Goal: Transaction & Acquisition: Purchase product/service

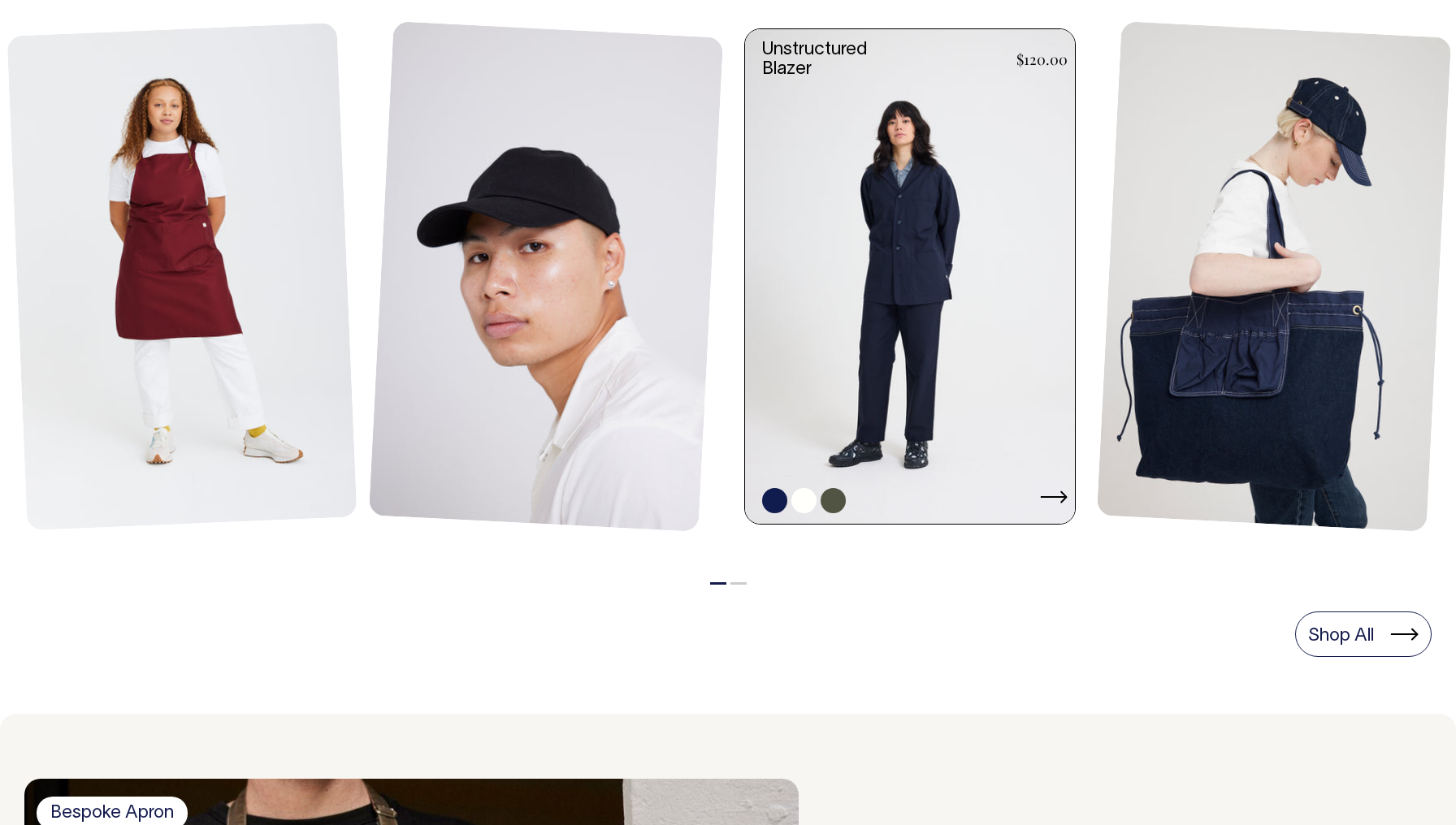
scroll to position [790, 0]
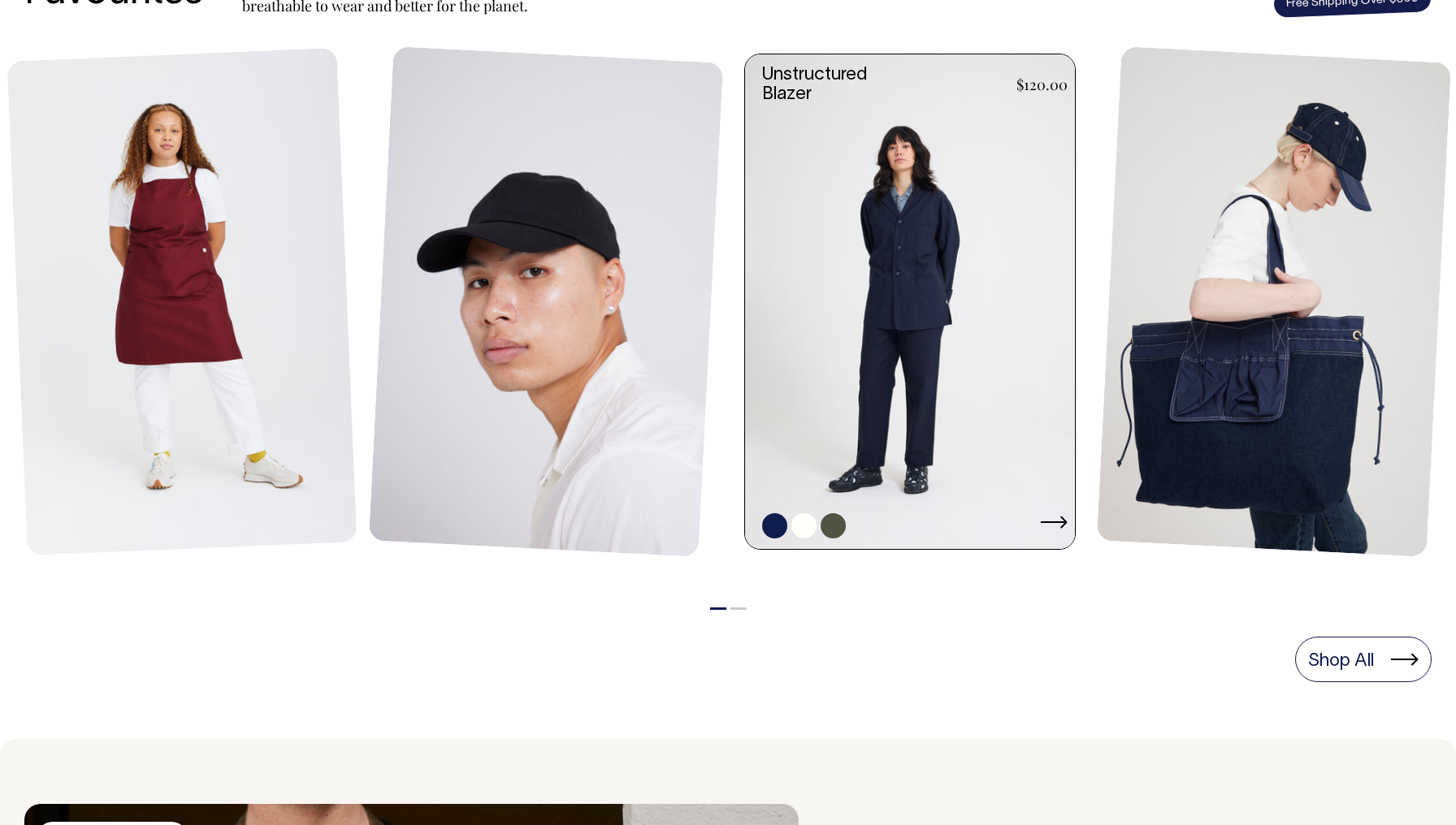
click at [915, 197] on link at bounding box center [914, 301] width 340 height 494
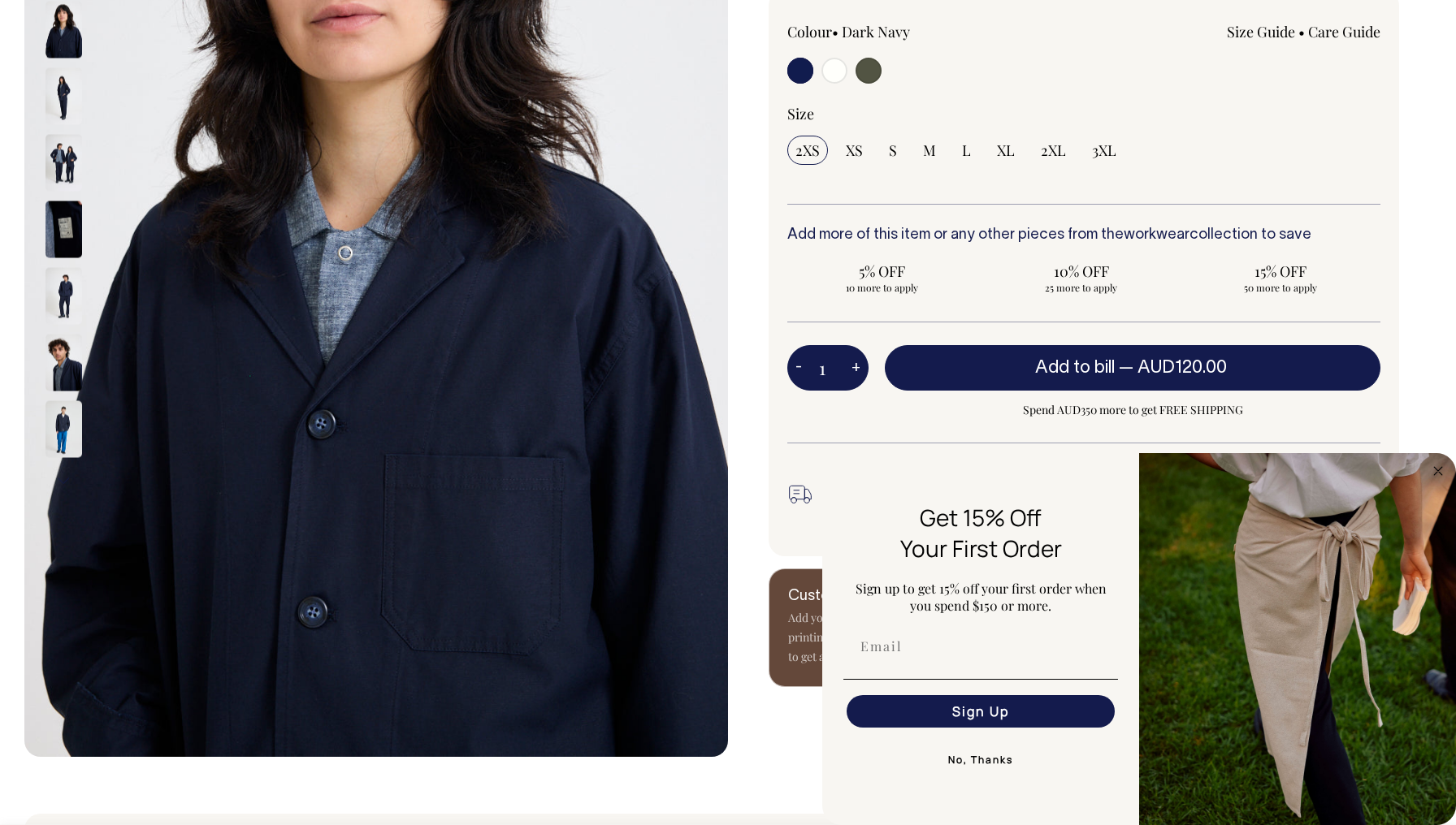
click at [57, 258] on div at bounding box center [85, 230] width 81 height 67
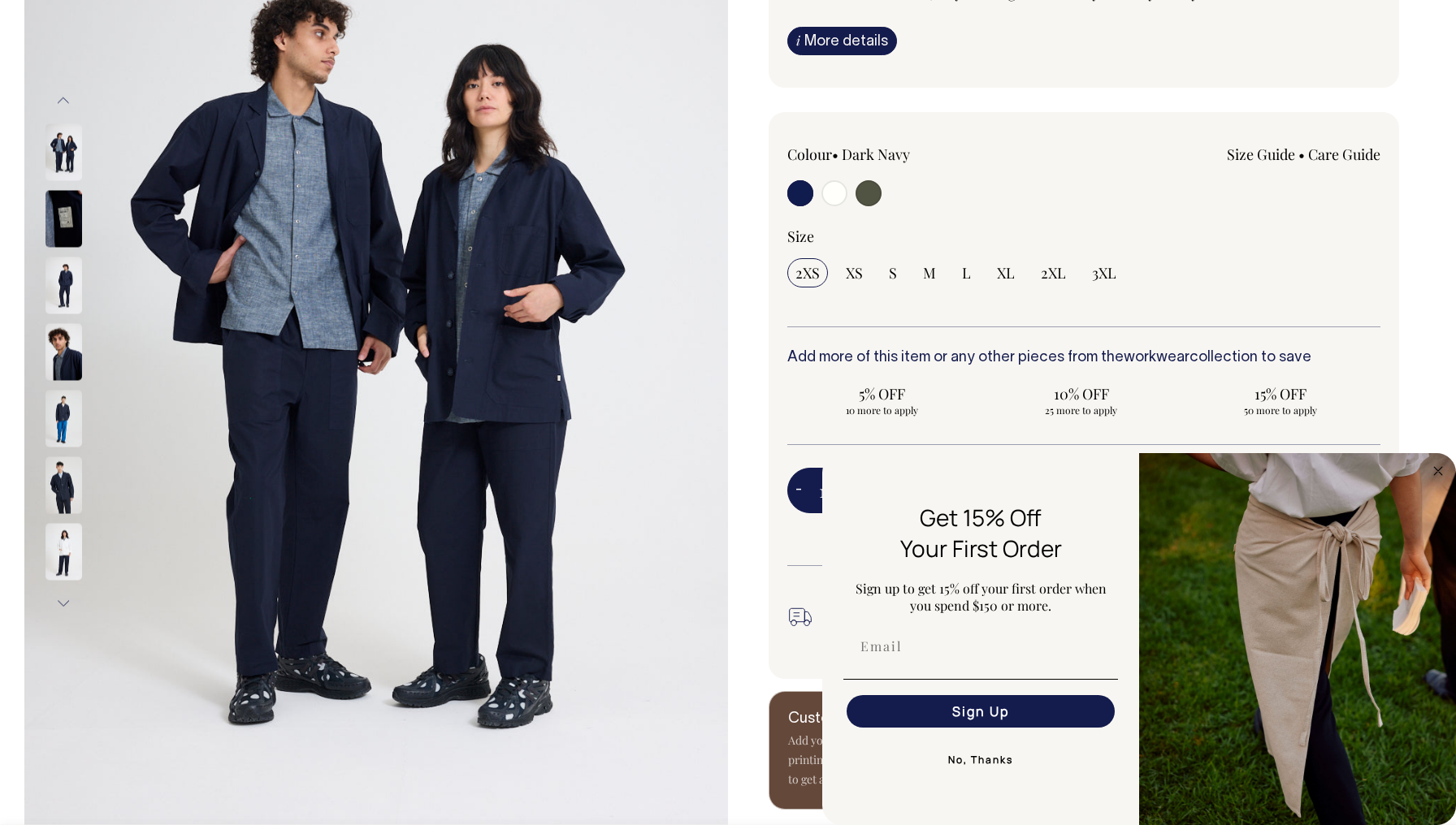
scroll to position [284, 0]
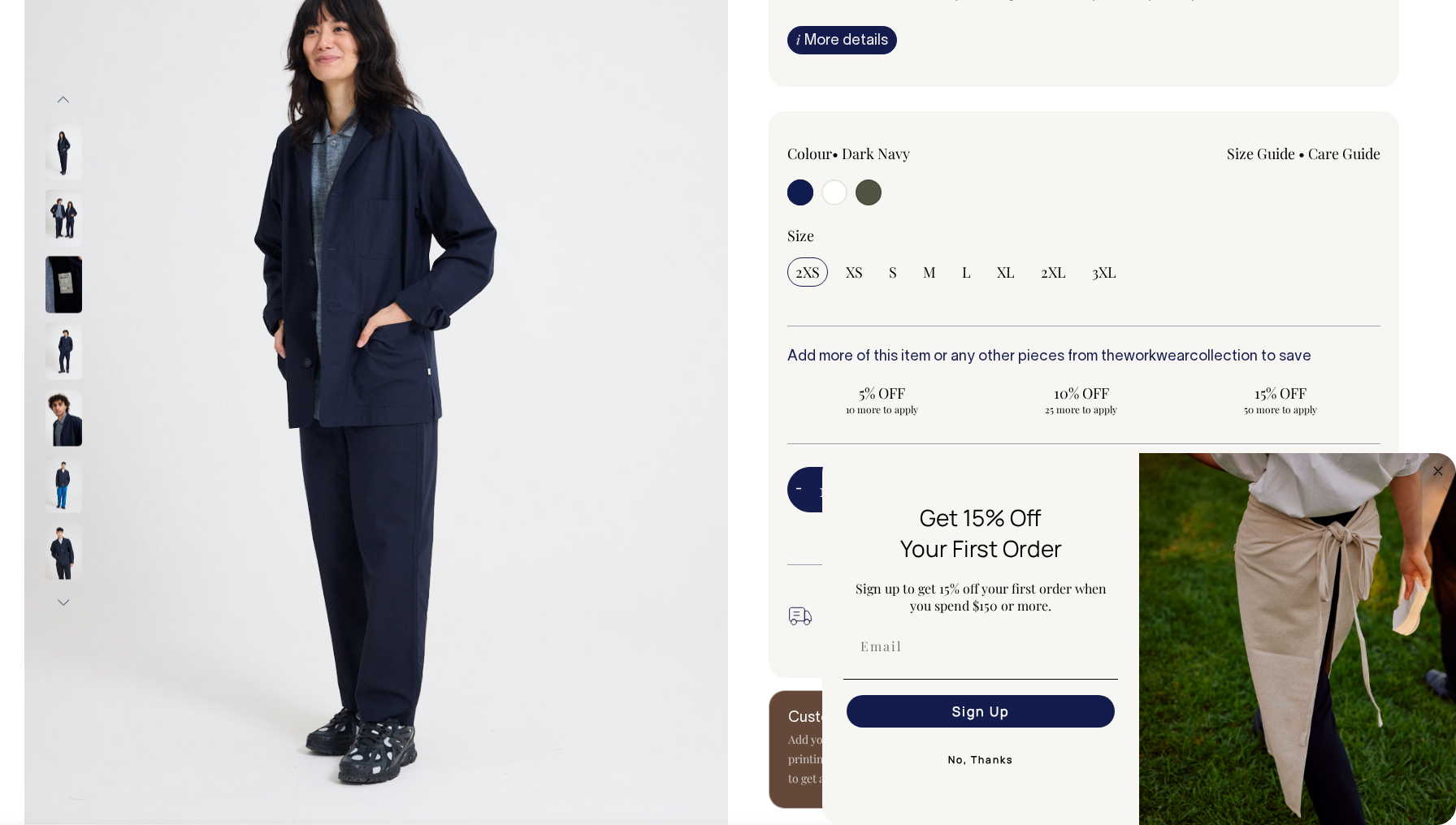
click at [65, 595] on button "Next" at bounding box center [63, 602] width 24 height 36
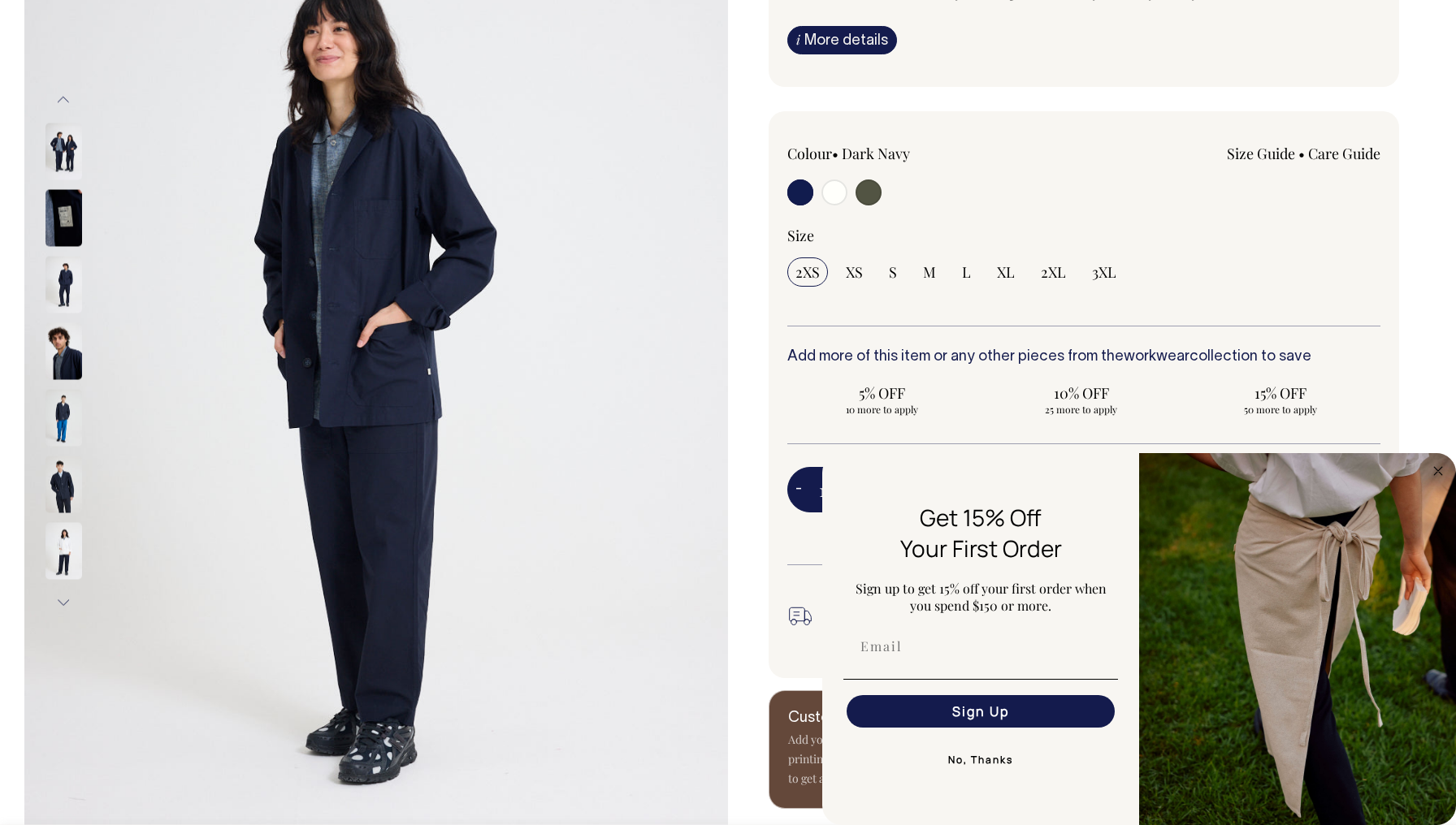
click at [65, 551] on img at bounding box center [63, 551] width 36 height 57
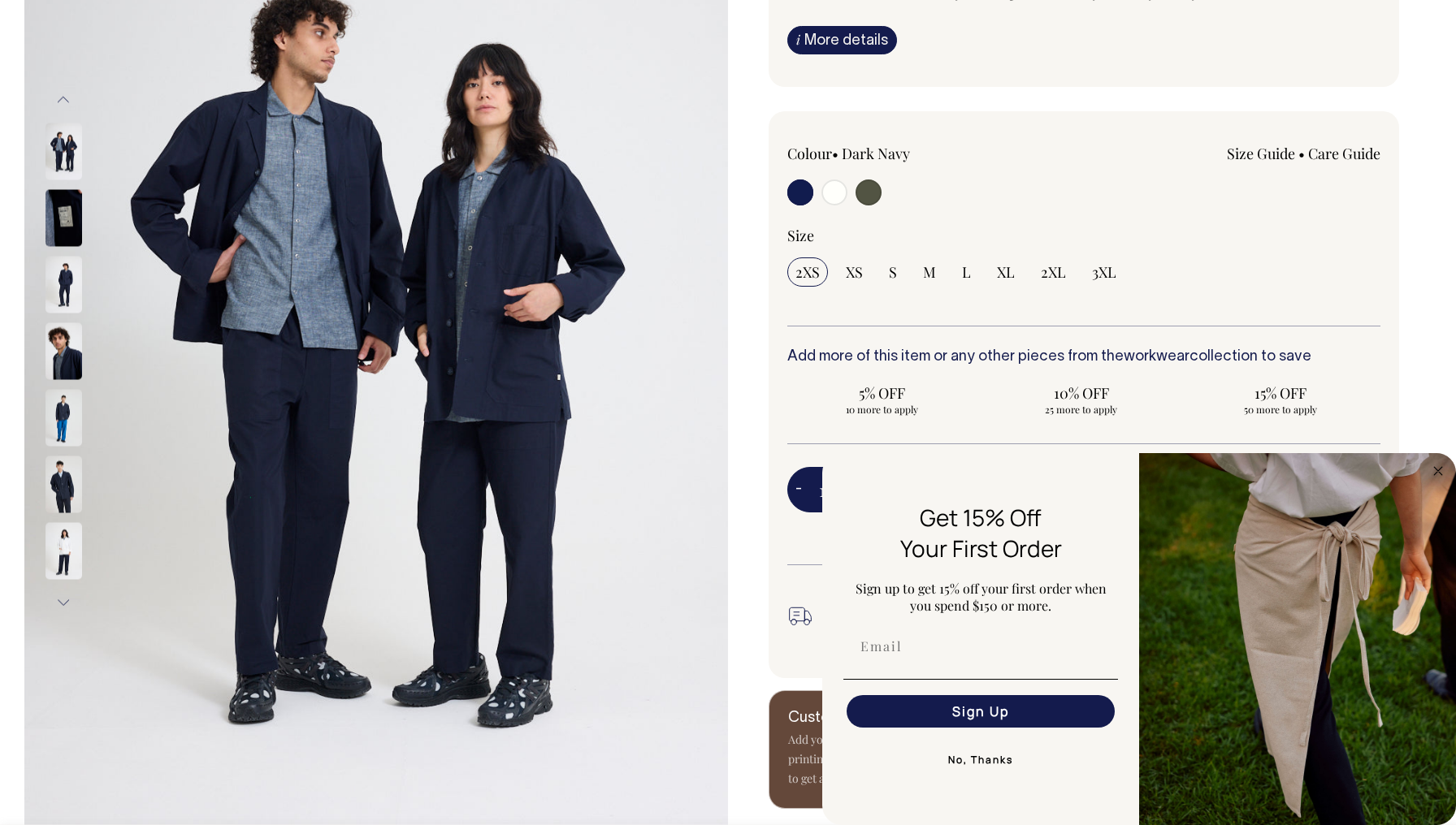
click at [65, 561] on img at bounding box center [63, 551] width 36 height 57
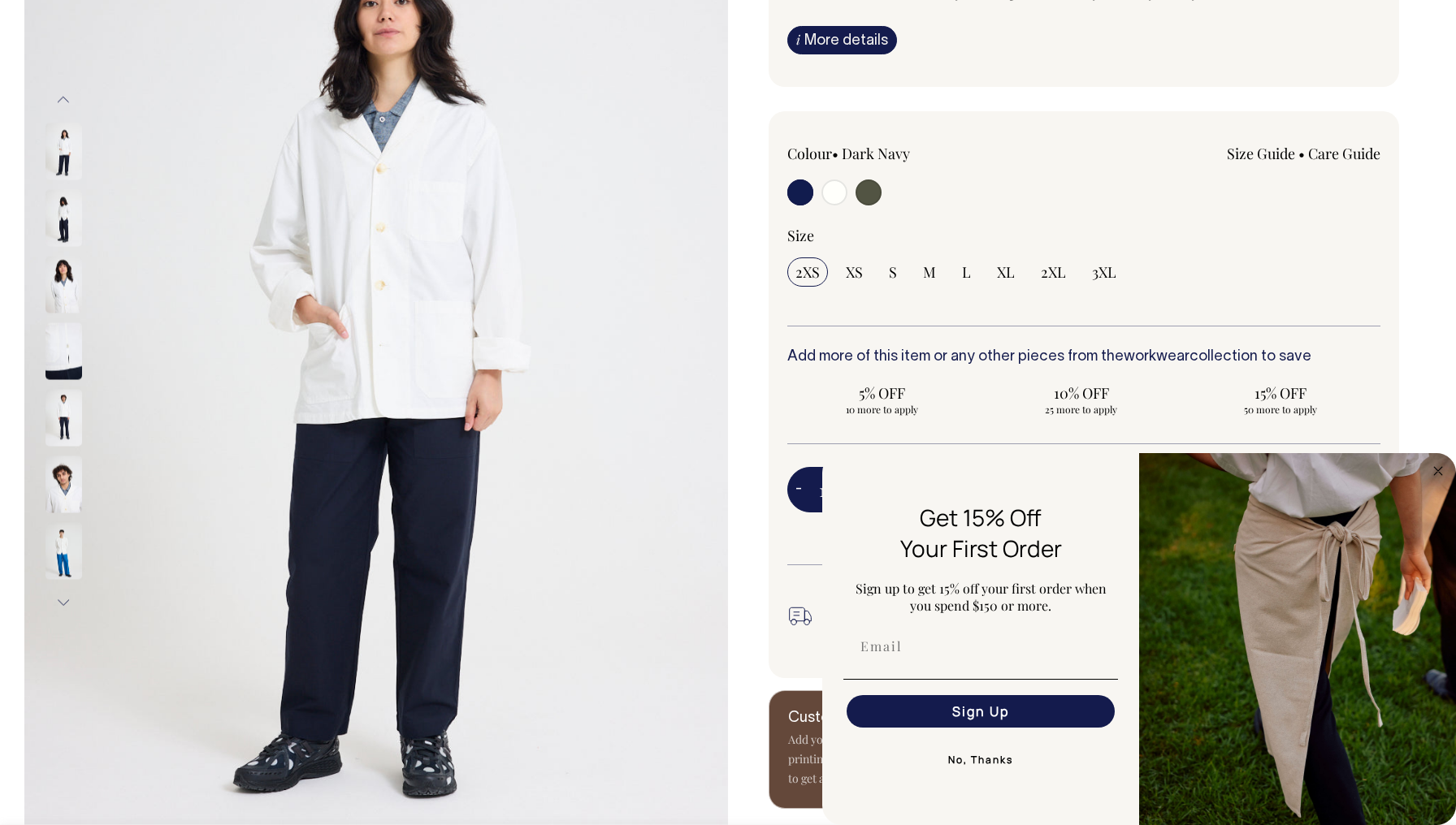
click at [68, 227] on img at bounding box center [63, 218] width 36 height 57
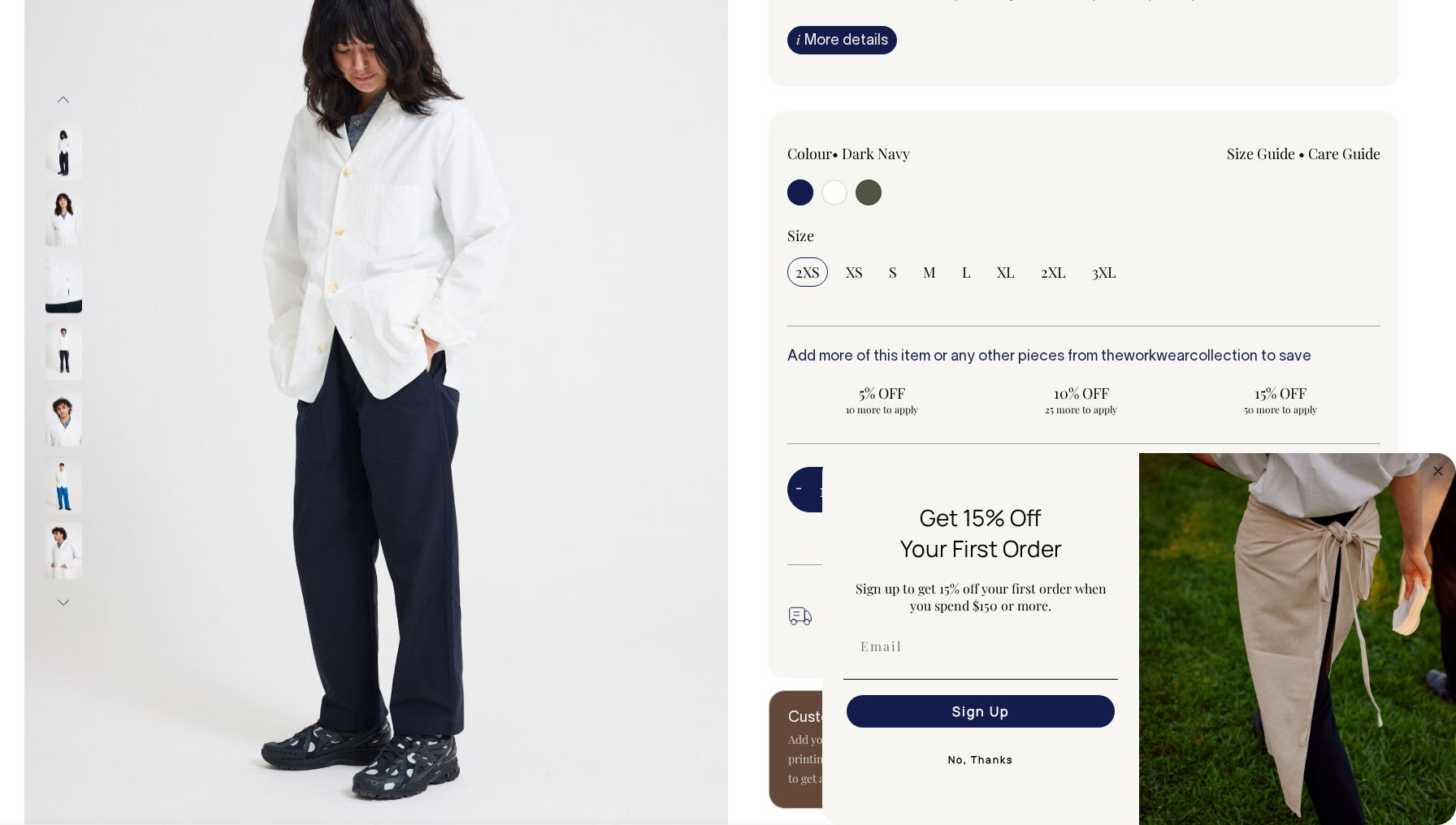
click at [66, 226] on img at bounding box center [63, 218] width 36 height 57
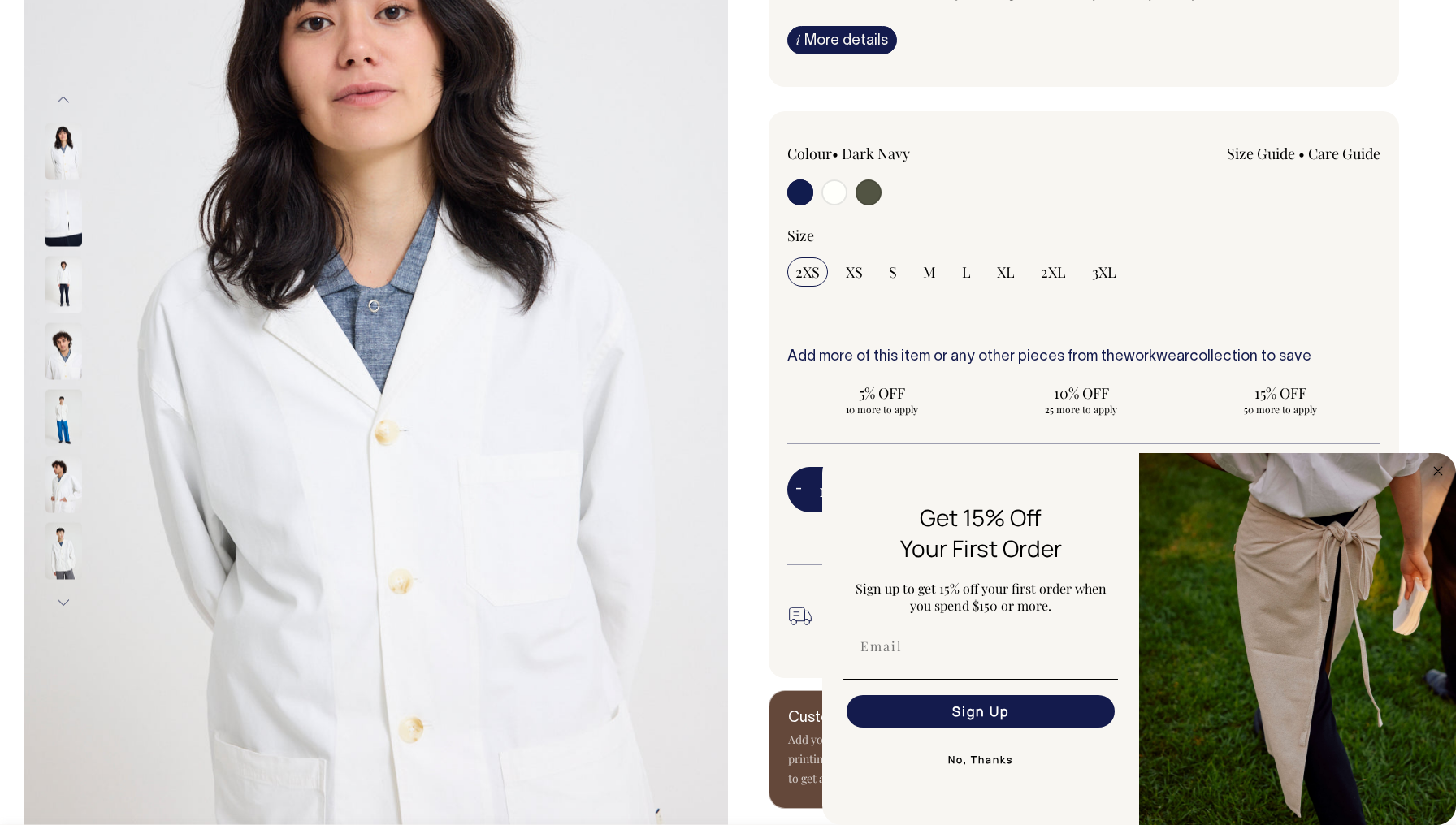
click at [62, 291] on img at bounding box center [63, 285] width 36 height 57
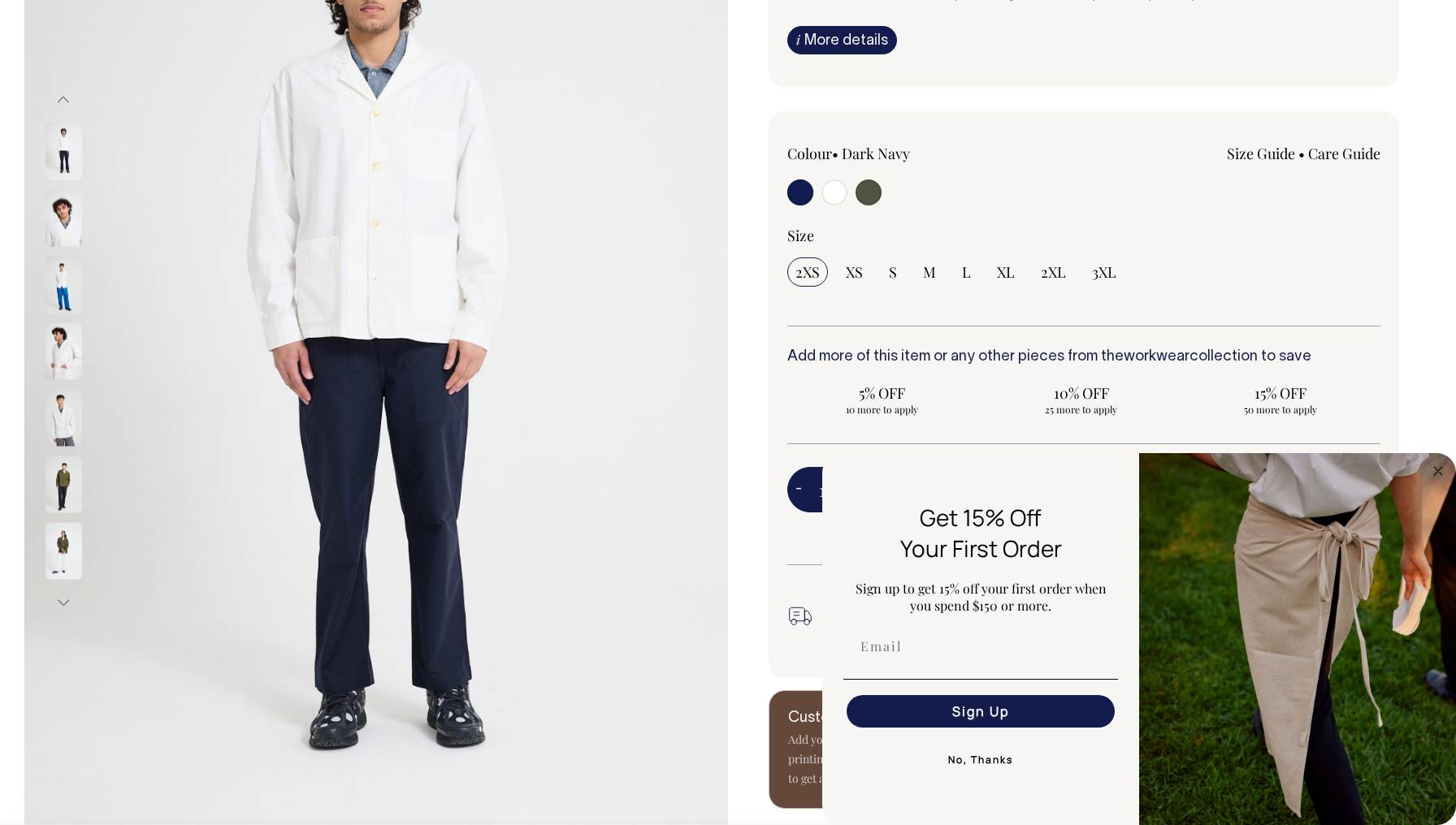
click at [882, 195] on div at bounding box center [905, 195] width 237 height 30
click at [881, 193] on input "radio" at bounding box center [869, 193] width 26 height 26
radio input "true"
select select "Olive"
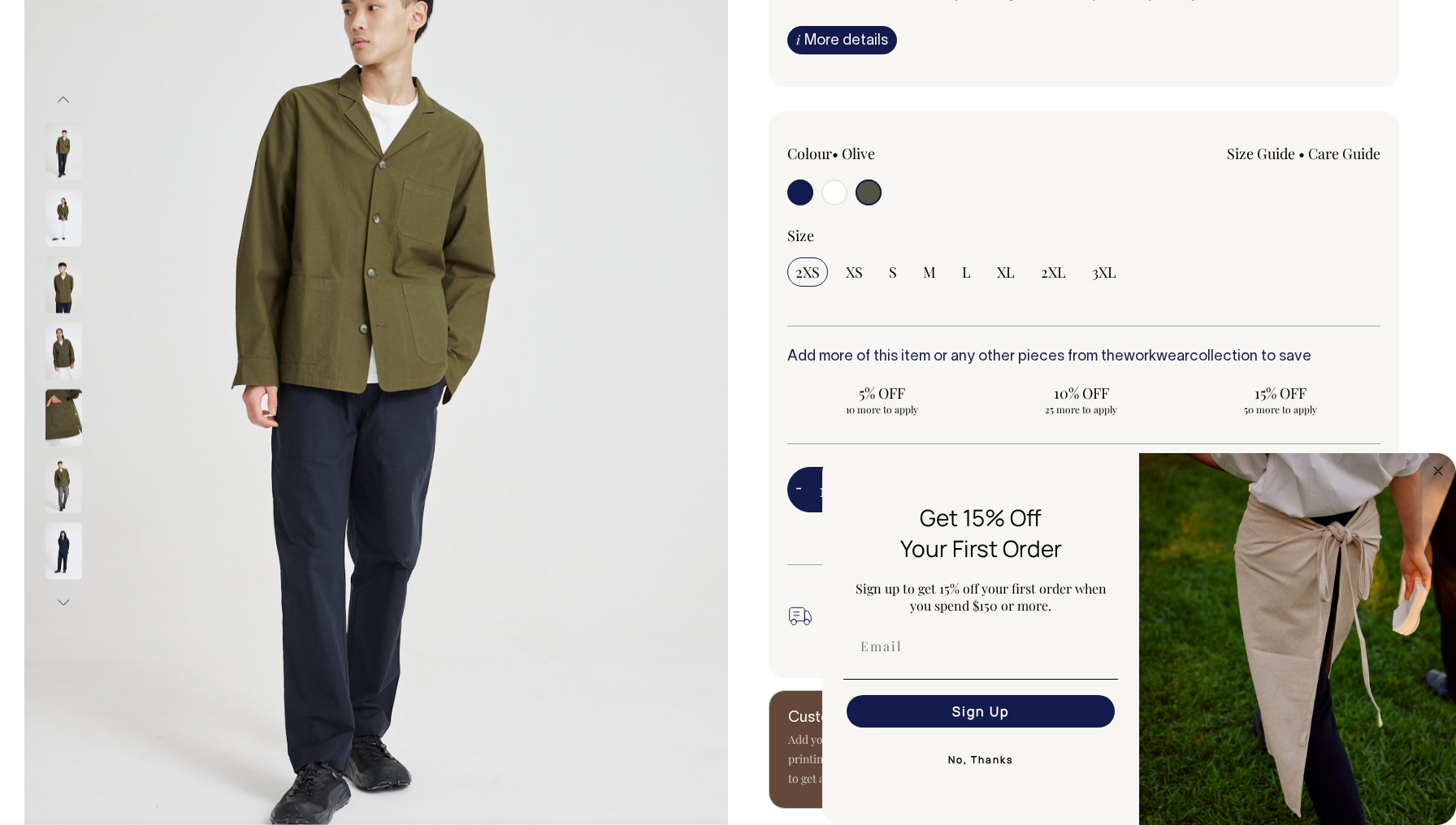
click at [63, 288] on img at bounding box center [63, 285] width 36 height 57
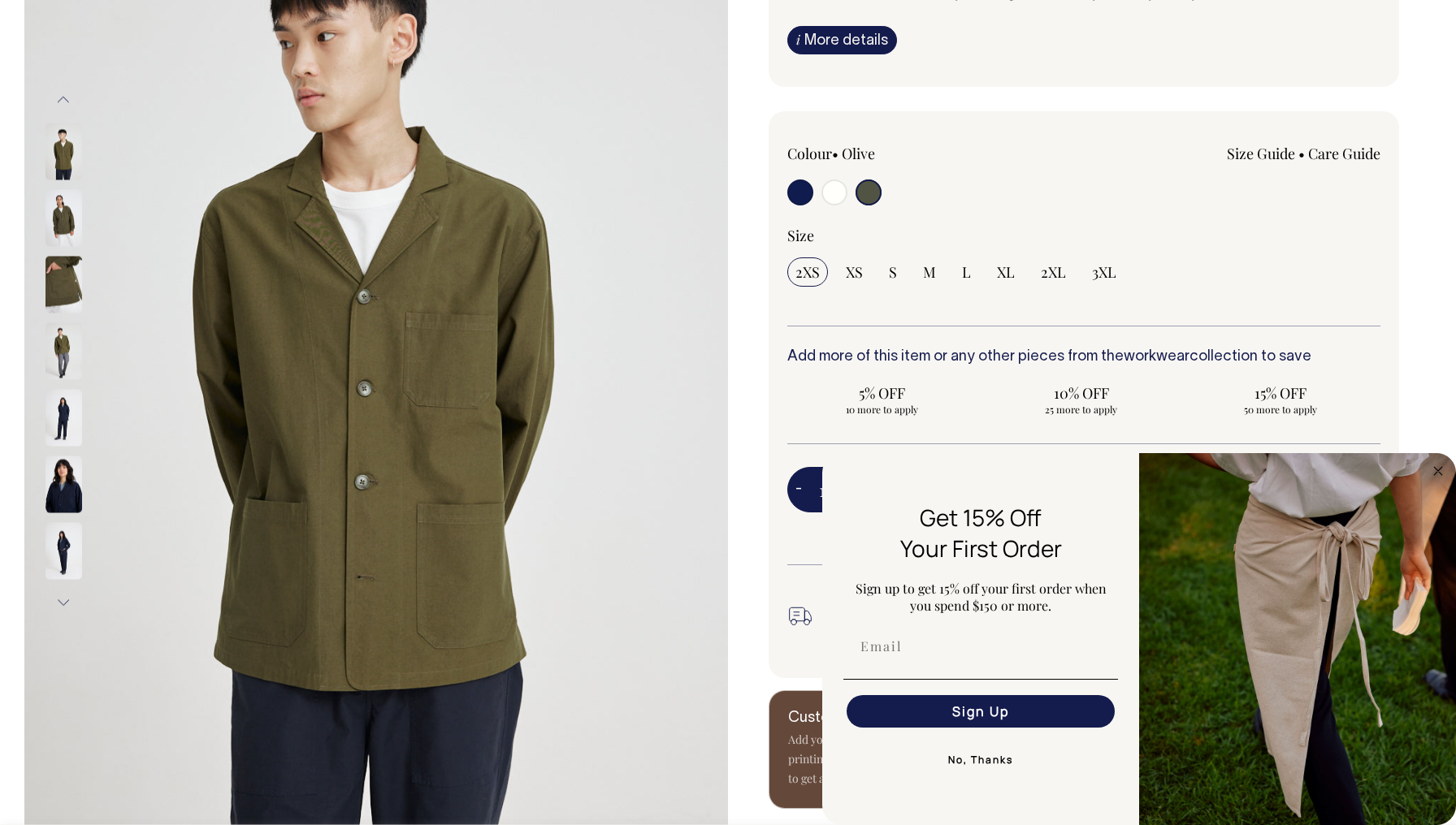
click at [800, 190] on input "radio" at bounding box center [800, 193] width 26 height 26
radio input "true"
select select "Dark Navy"
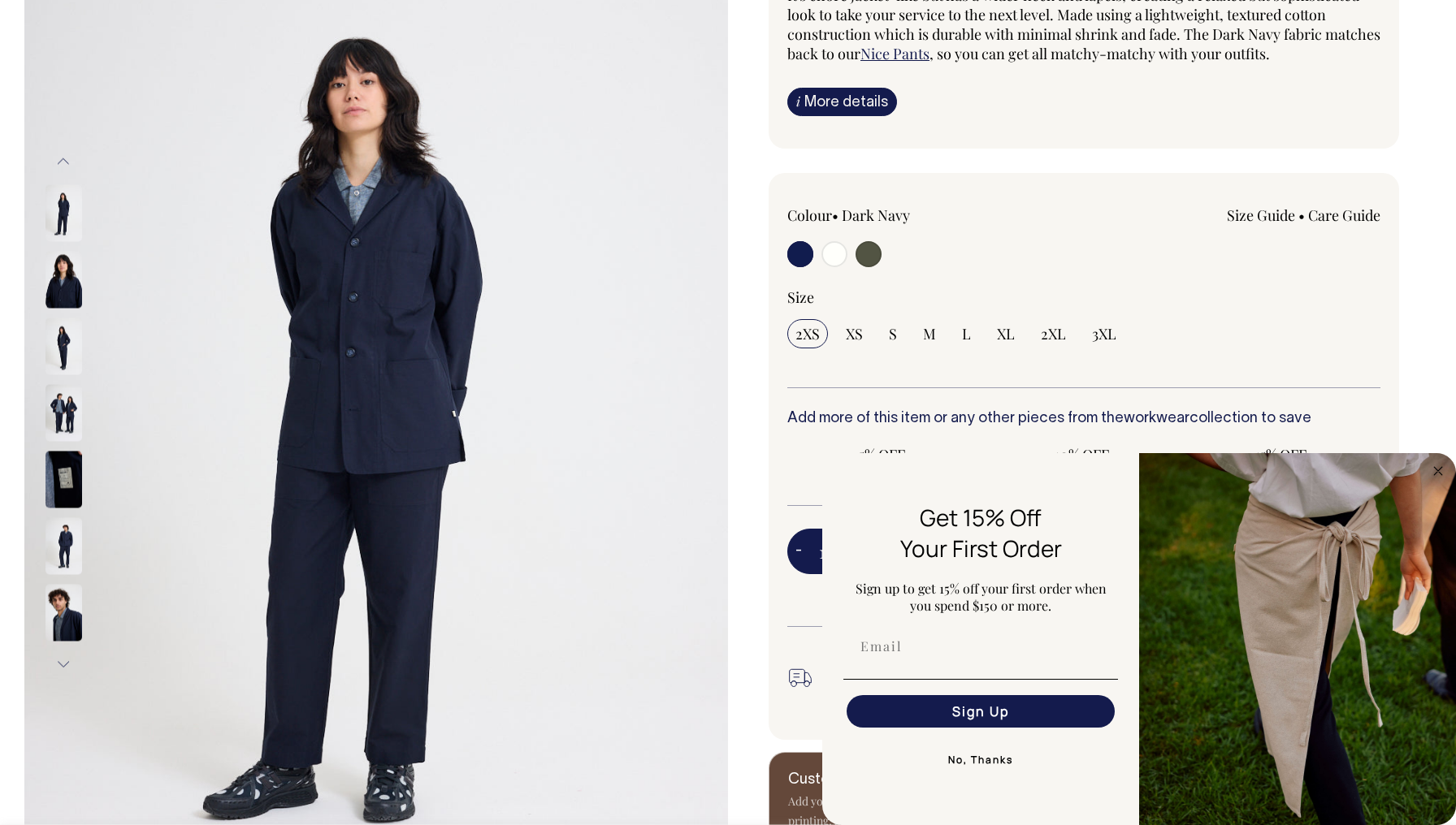
scroll to position [221, 0]
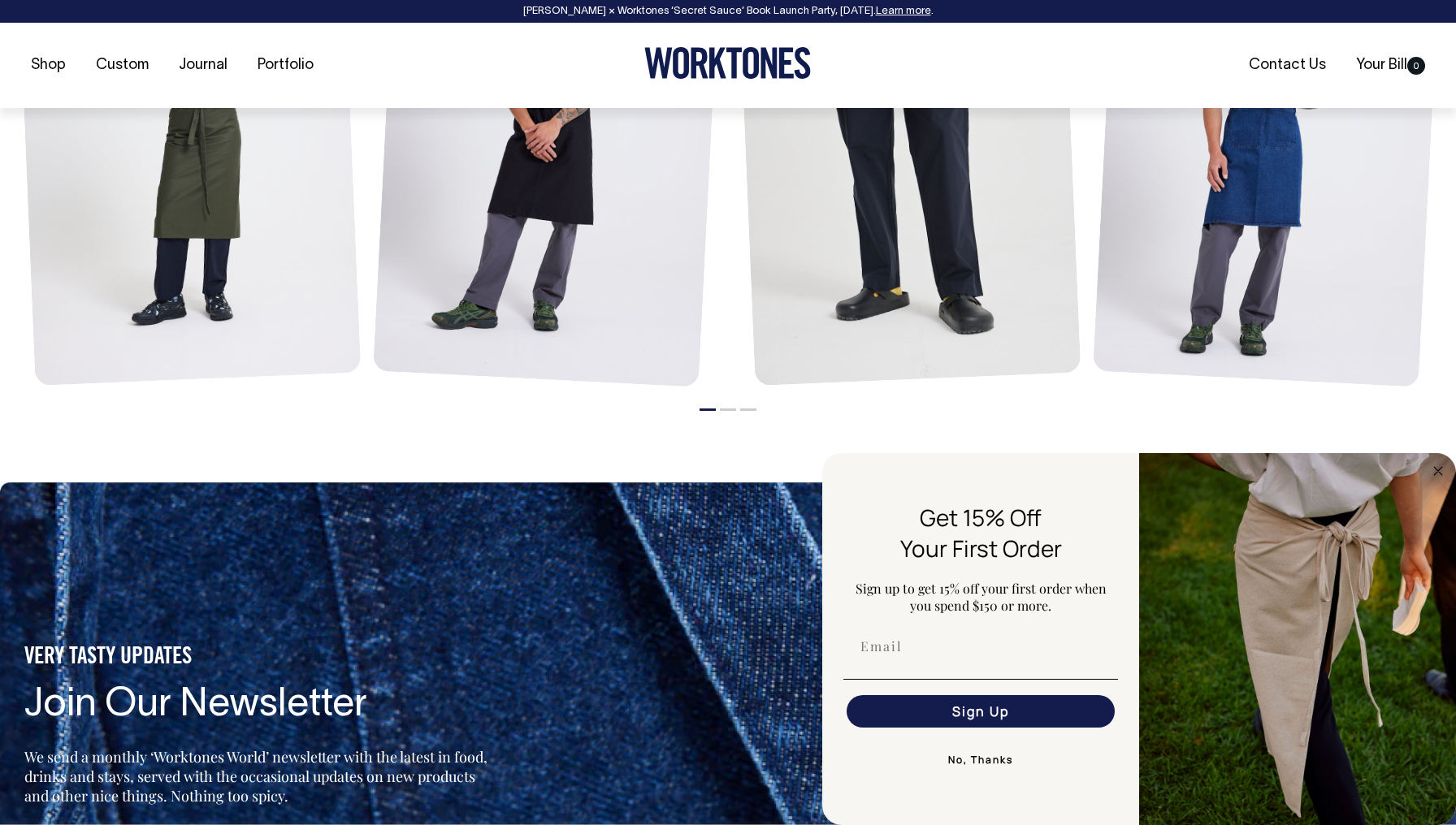
click at [724, 401] on li "2" at bounding box center [727, 405] width 16 height 20
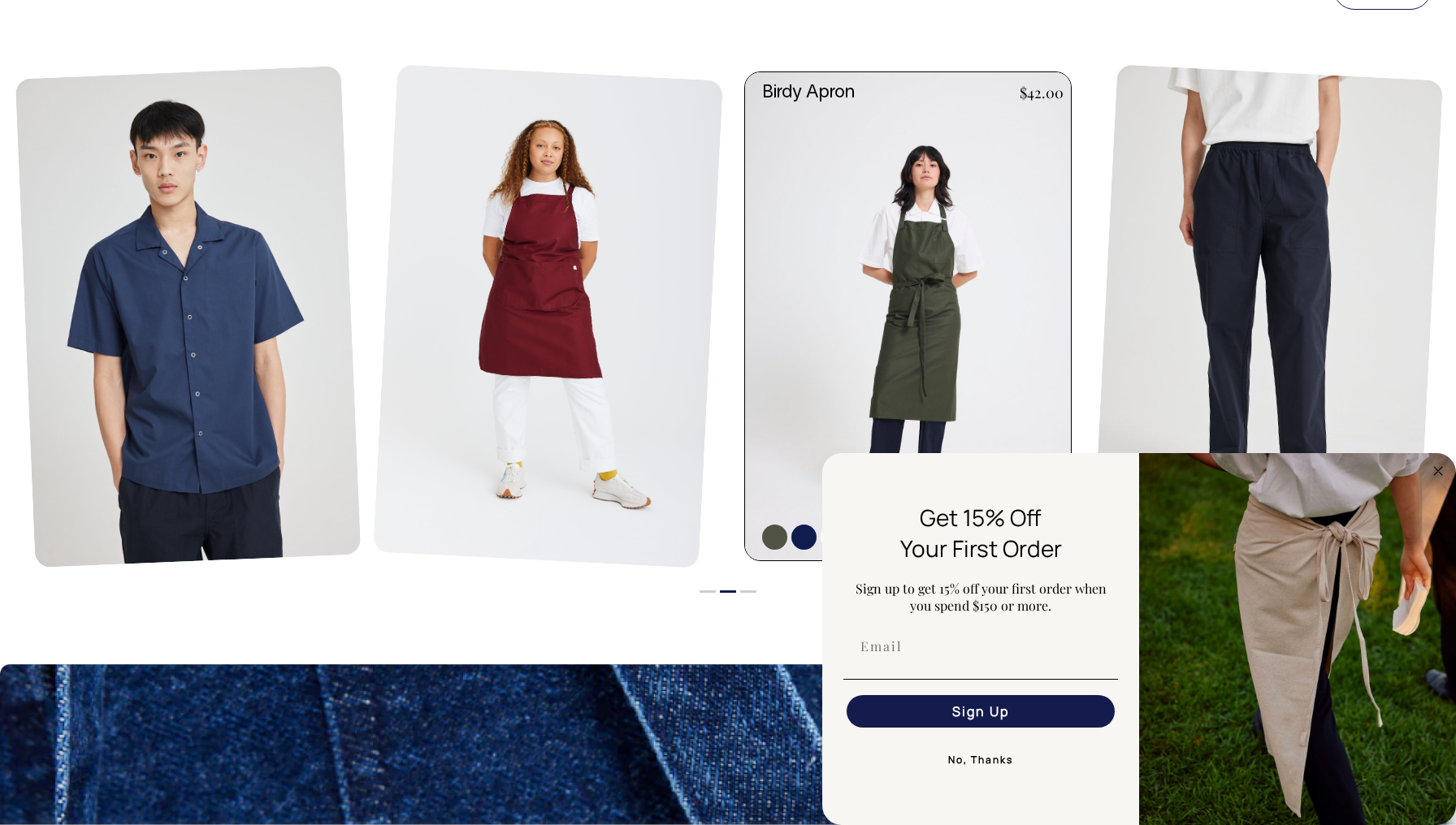
scroll to position [1934, 0]
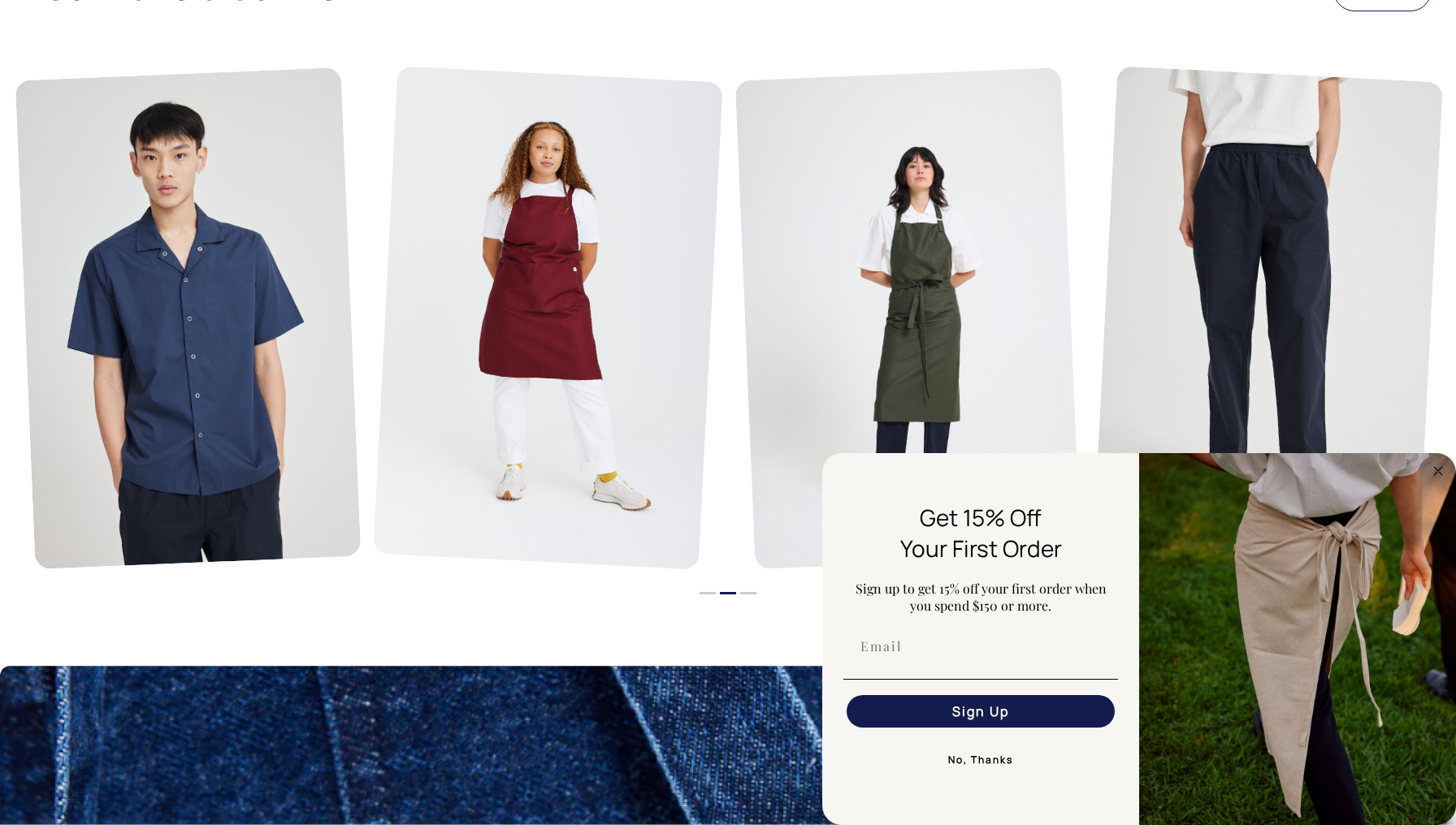
click at [754, 583] on li "3" at bounding box center [748, 588] width 16 height 20
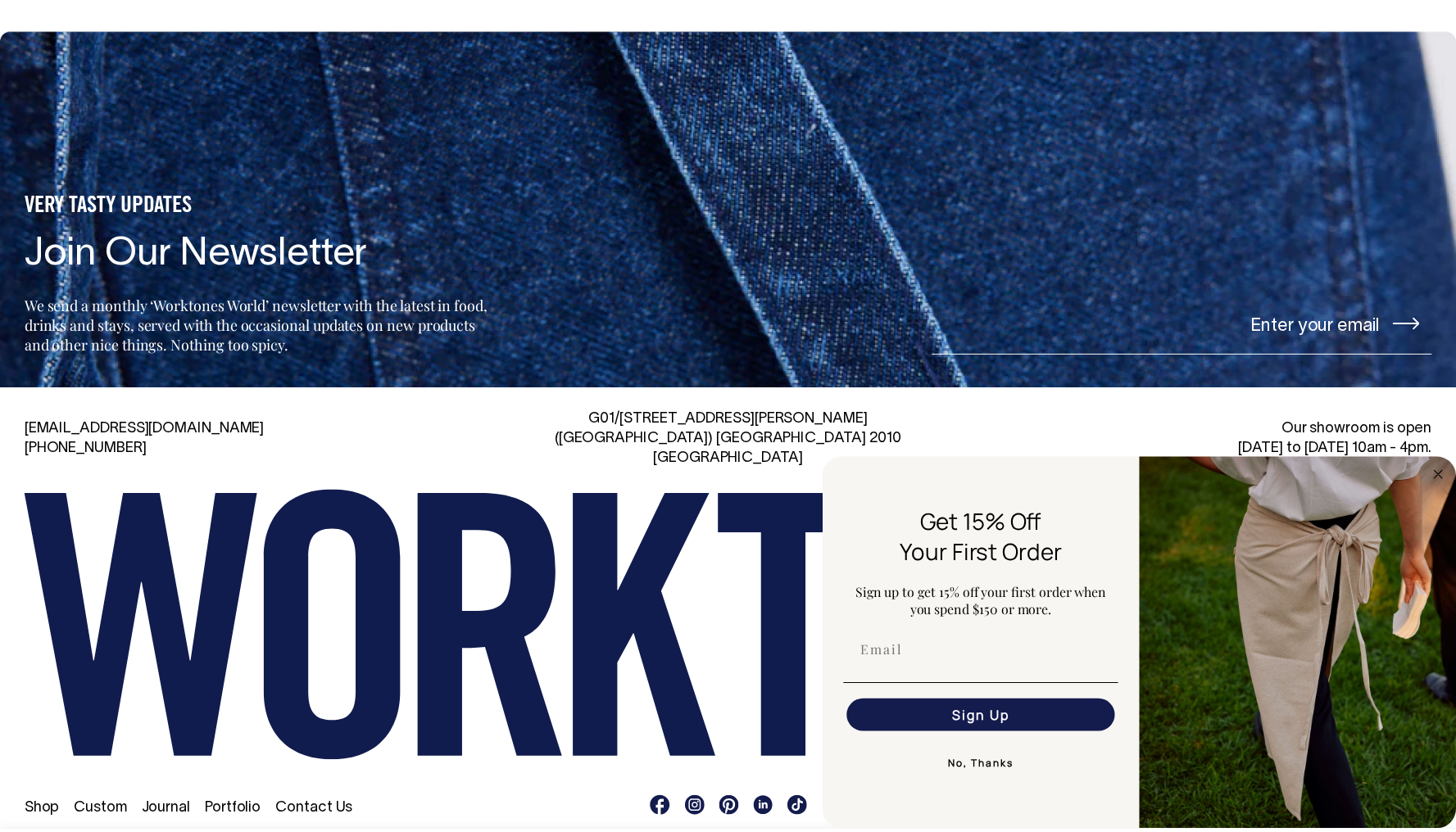
scroll to position [2592, 0]
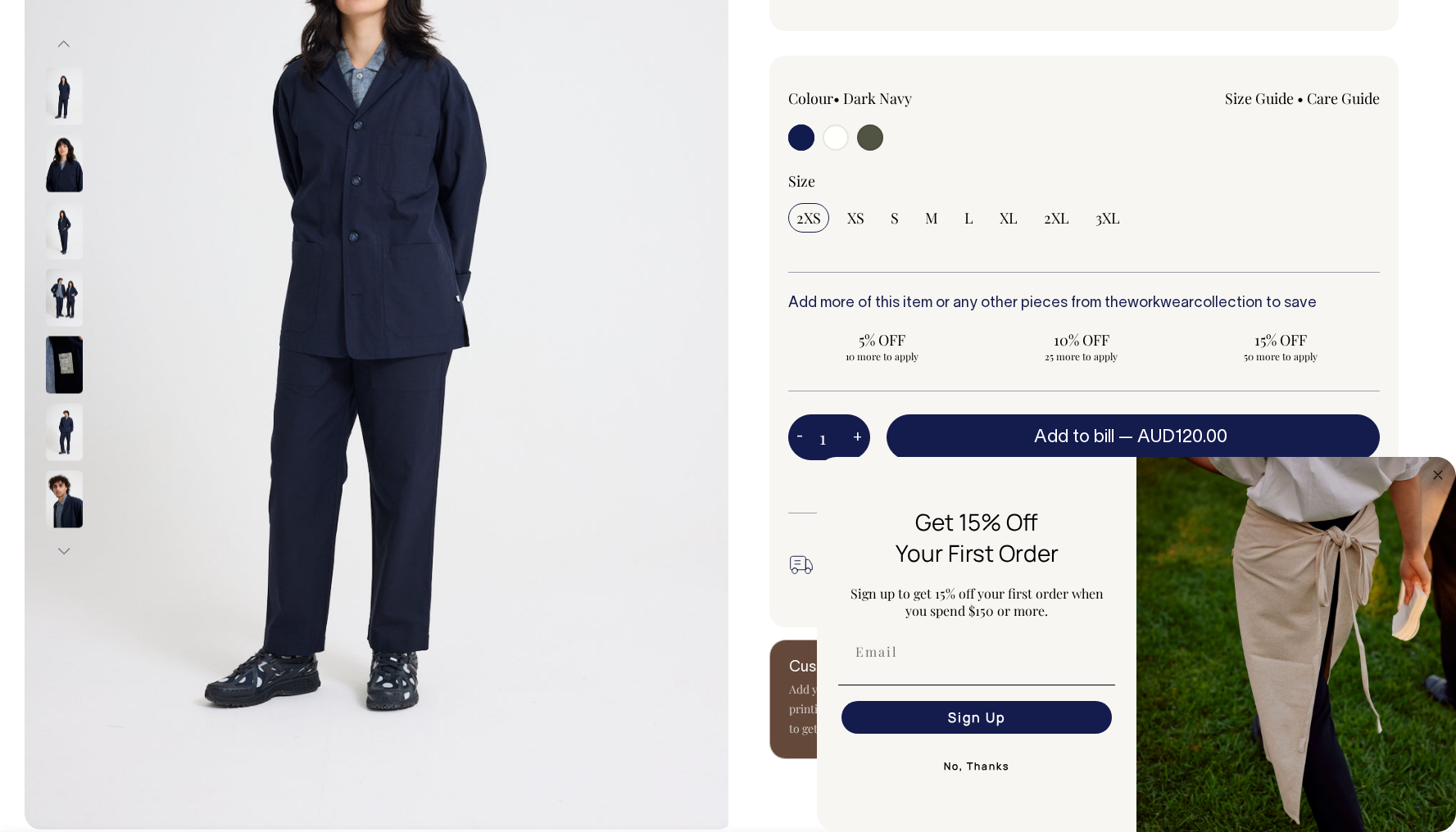
click at [877, 151] on input "radio" at bounding box center [871, 138] width 26 height 26
radio input "true"
select select "Olive"
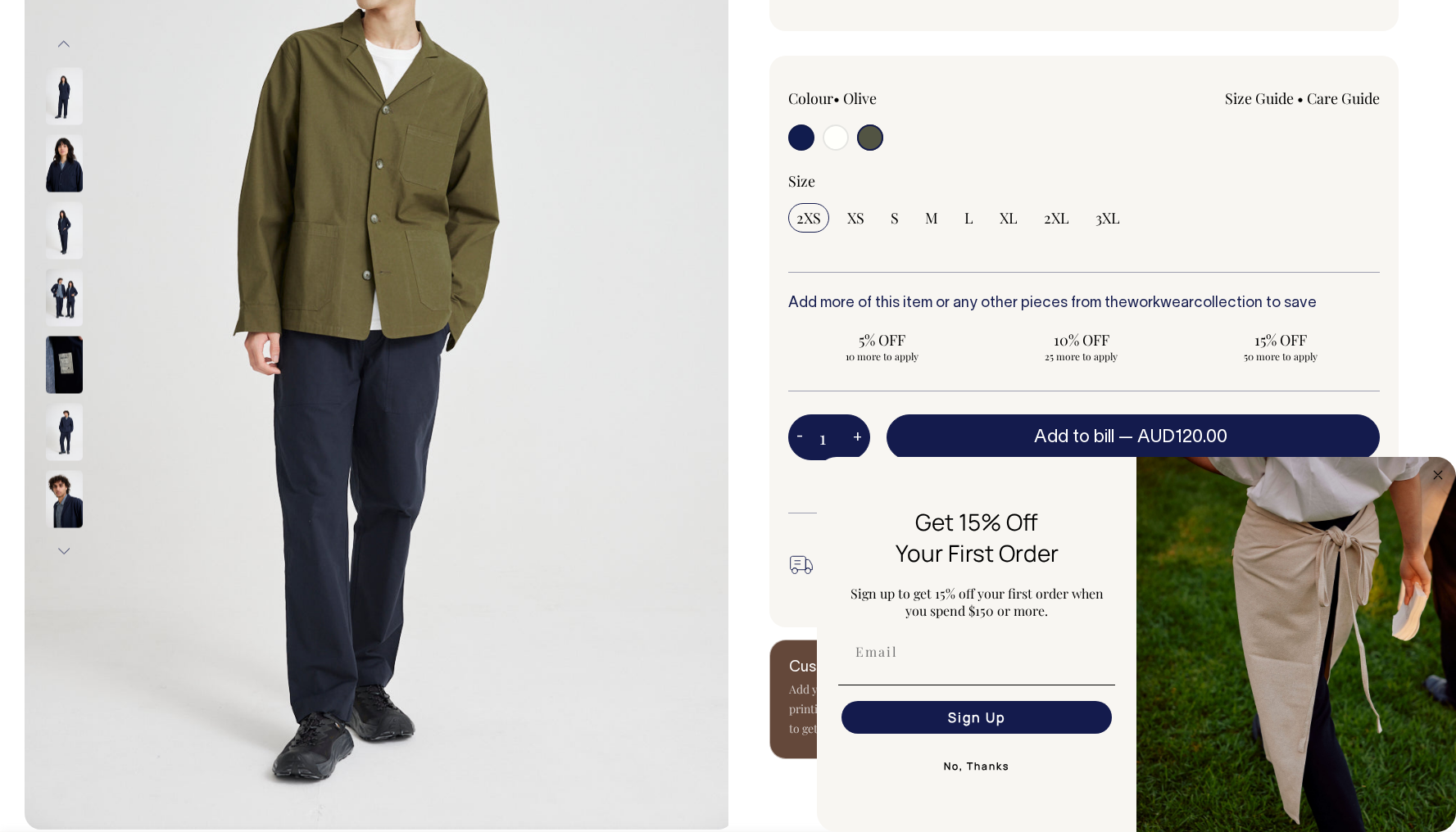
scroll to position [341, 0]
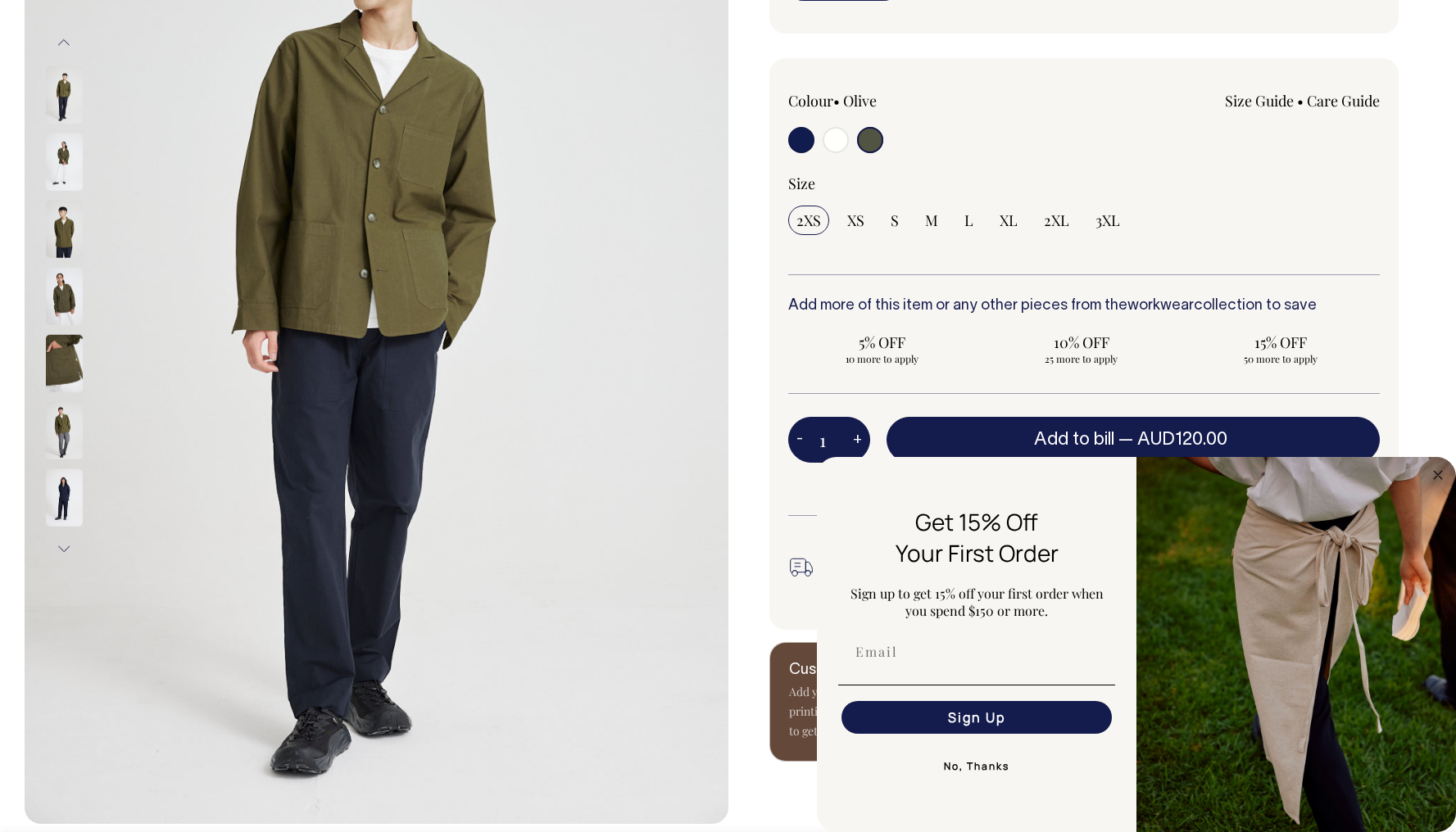
click at [71, 538] on button "Next" at bounding box center [64, 548] width 24 height 37
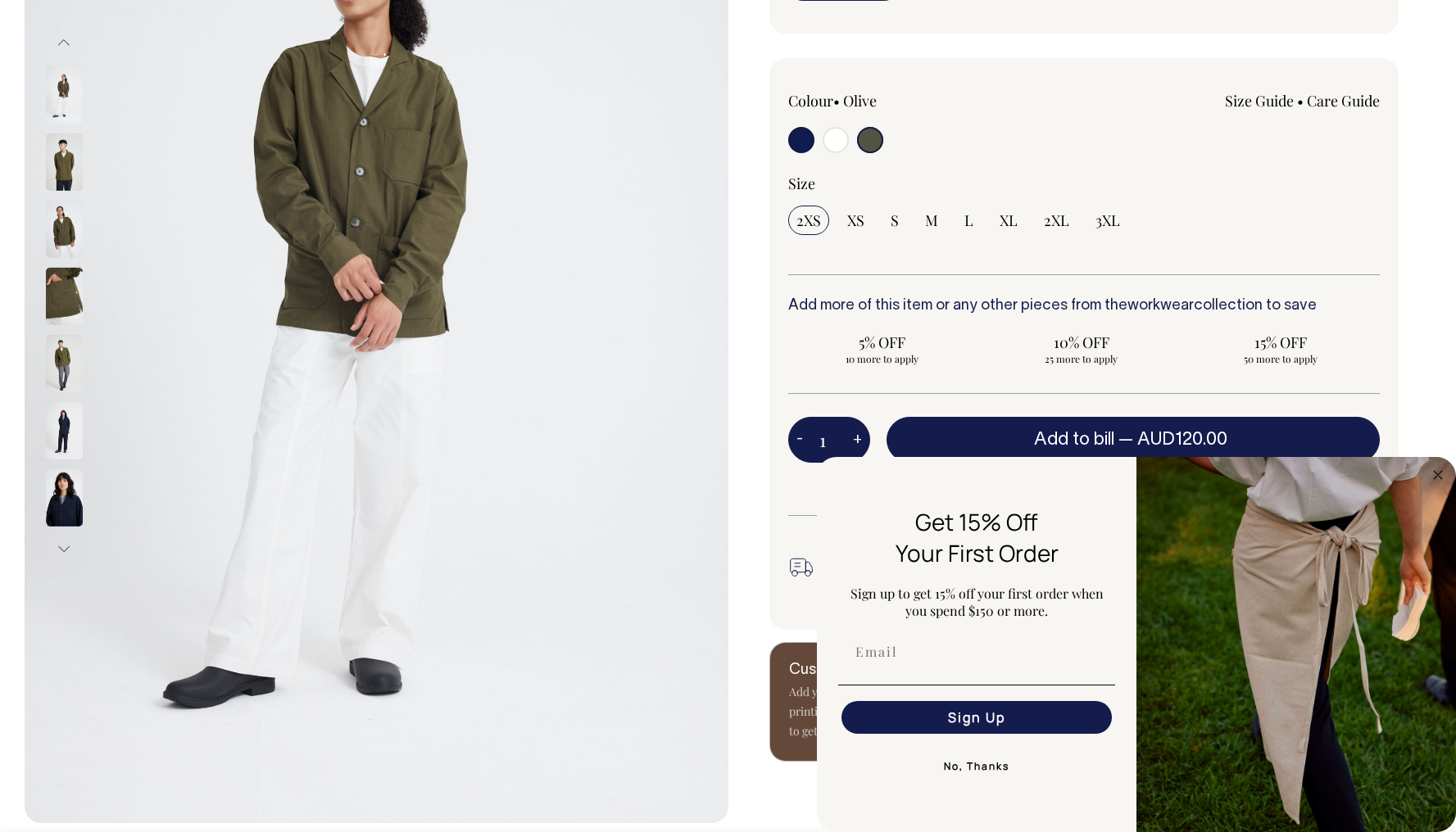
click at [68, 537] on button "Next" at bounding box center [64, 548] width 24 height 37
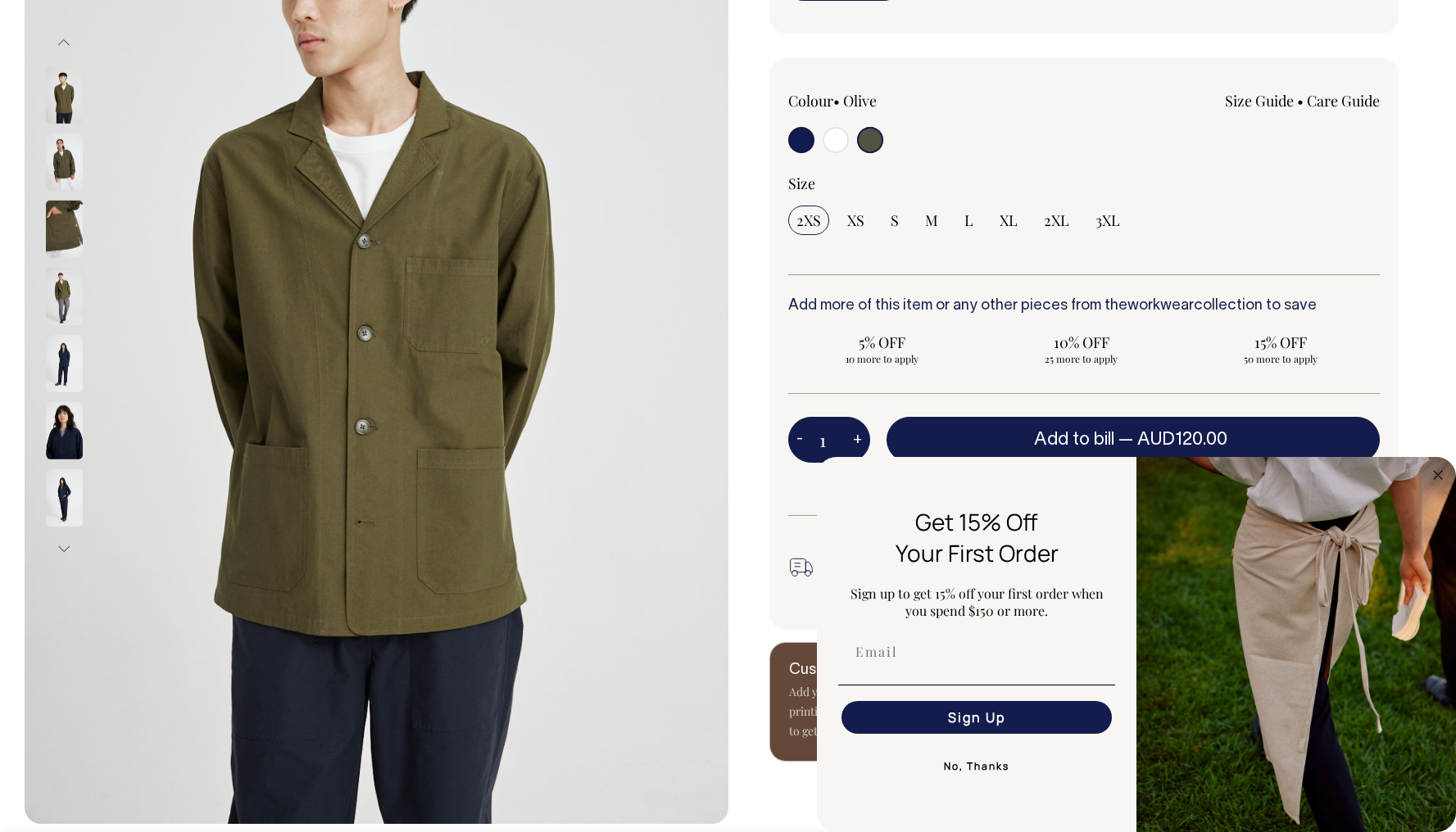
click at [63, 167] on img at bounding box center [64, 161] width 37 height 57
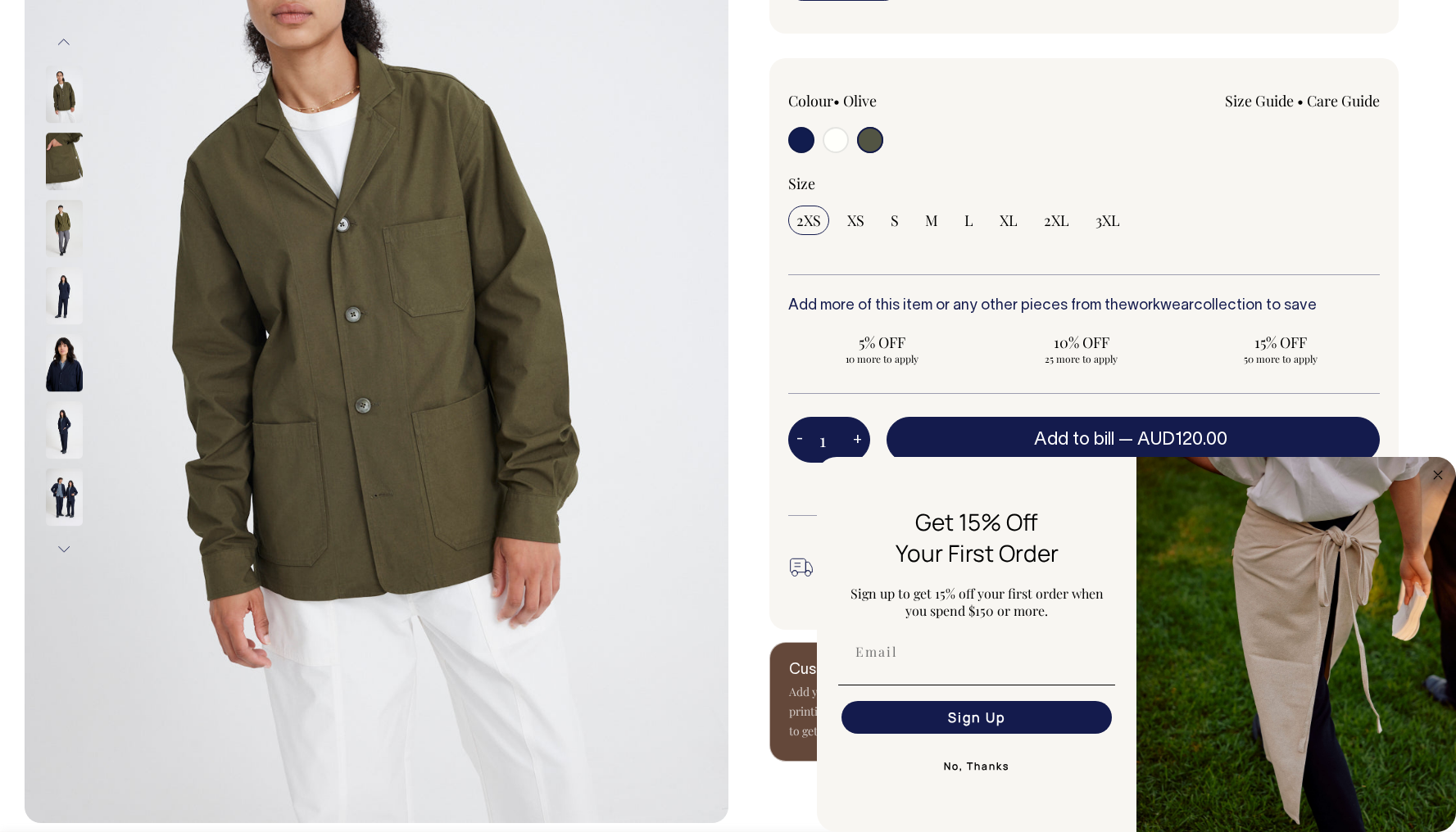
click at [833, 153] on input "radio" at bounding box center [836, 140] width 26 height 26
radio input "true"
radio input "false"
radio input "true"
select select "Off-White"
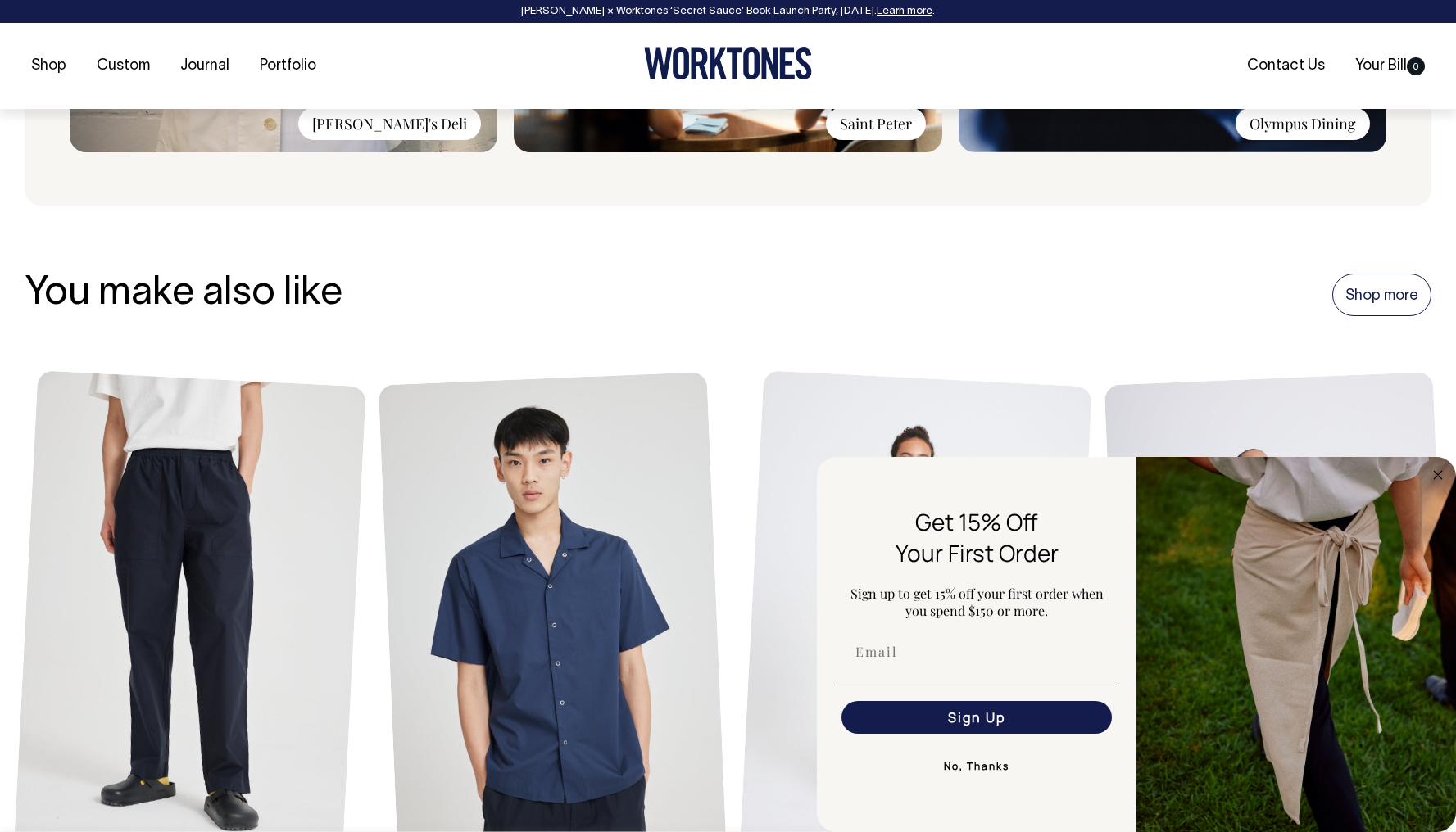
scroll to position [1638, 0]
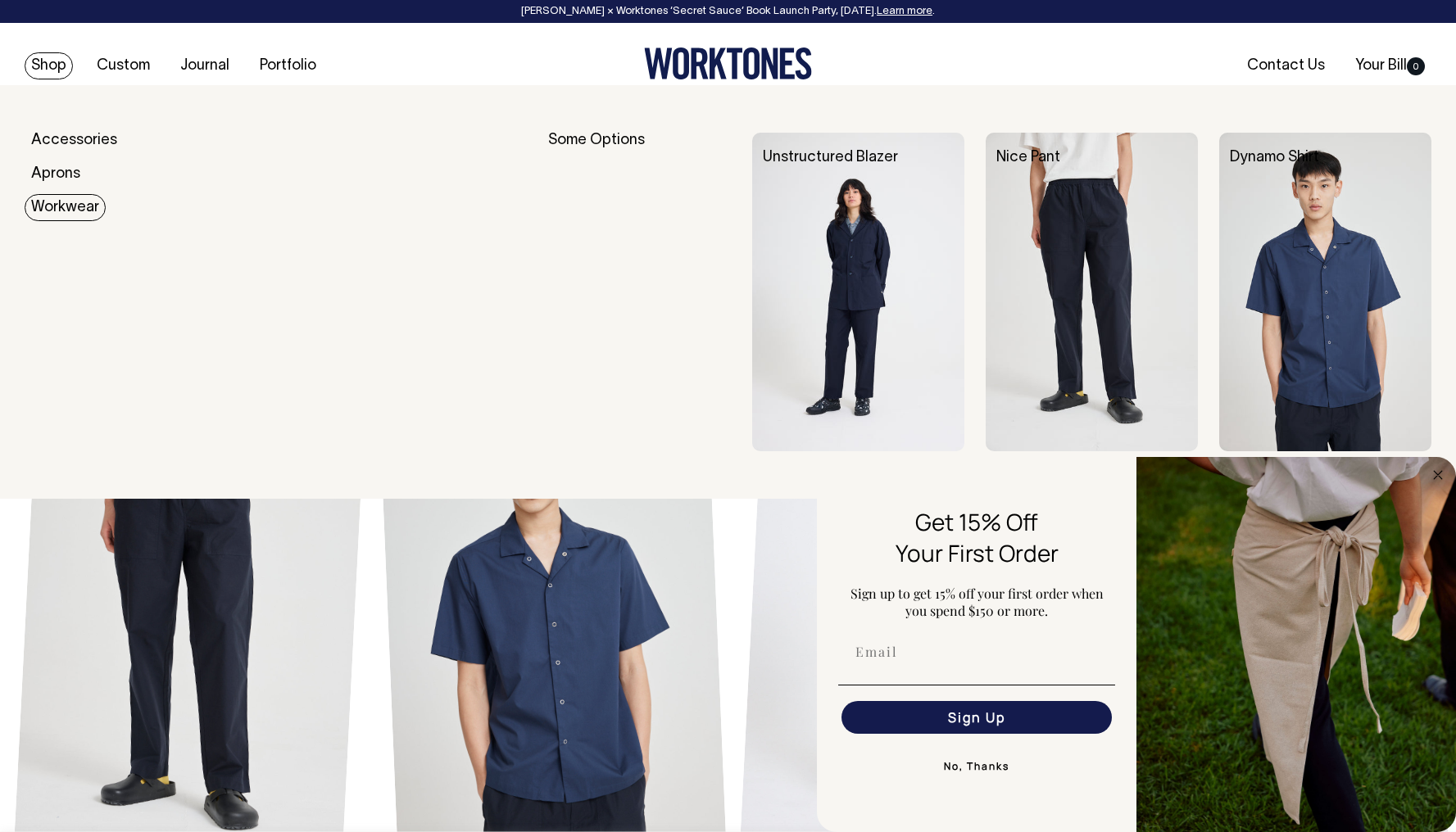
click at [71, 207] on link "Workwear" at bounding box center [65, 208] width 81 height 27
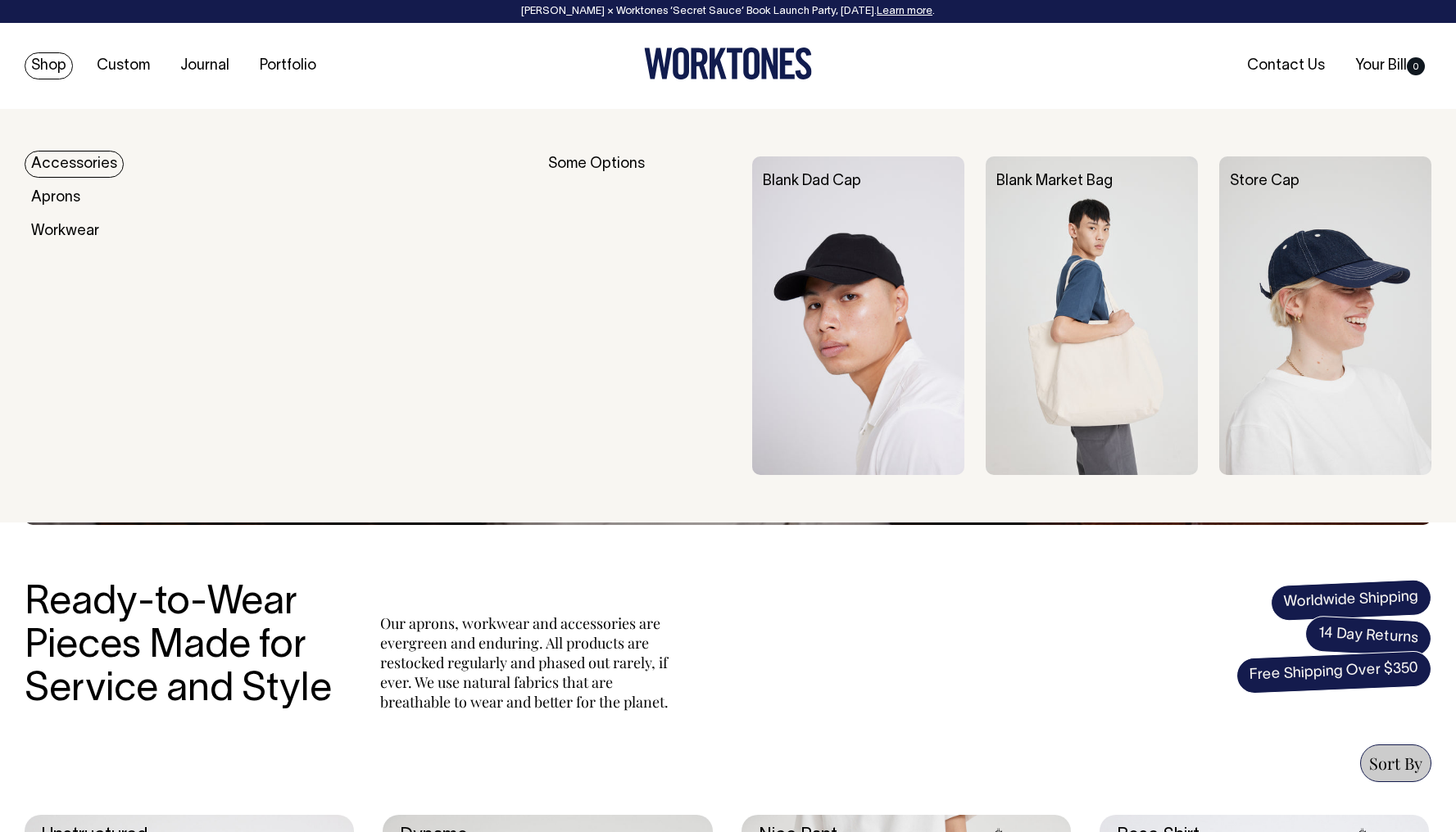
click at [61, 163] on link "Accessories" at bounding box center [74, 164] width 100 height 27
